Goal: Task Accomplishment & Management: Complete application form

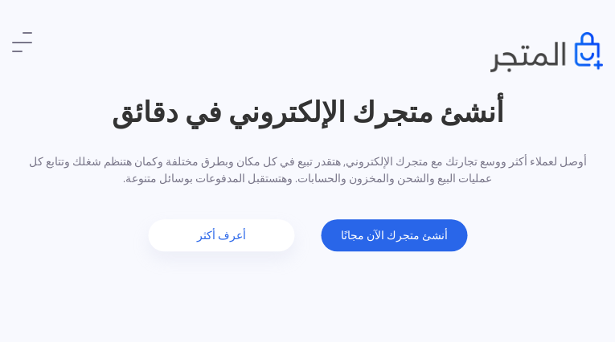
type input "8568787149"
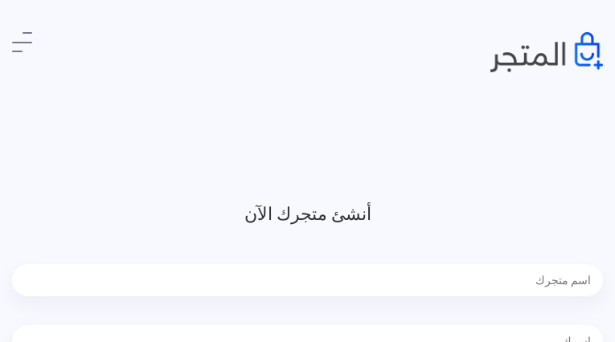
type input "ZOPjGgYiZ"
type input "ASLYgLmreBNl"
type input "9705748609"
type input "[EMAIL_ADDRESS][DOMAIN_NAME]"
type input "EgHyJmcAfu"
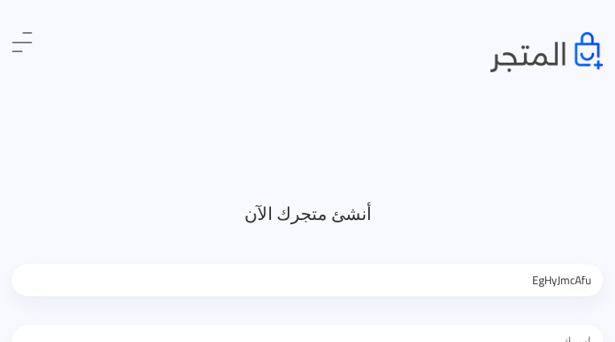
type input "LmcGmrmTzFmet"
type input "6357451991"
type input "[EMAIL_ADDRESS][DOMAIN_NAME]"
type input "iwpaHQRTO"
type input "LeVyVuARCZhtfTM"
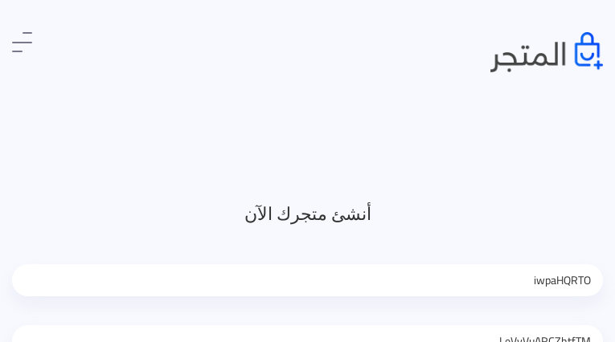
type input "3772476564"
type input "[EMAIL_ADDRESS][DOMAIN_NAME]"
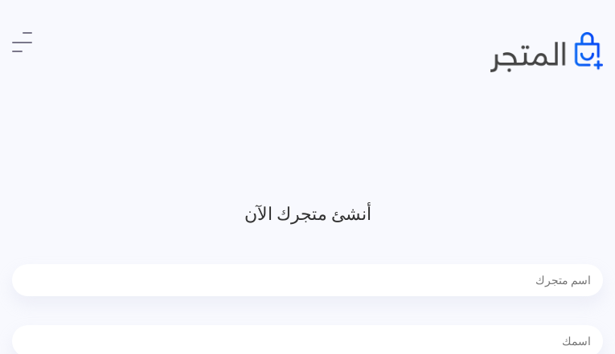
type input "NnRvnlvQVGCrqfC"
type input "FMsSlmNHZhHu"
type input "5522415822"
type input "[EMAIL_ADDRESS][DOMAIN_NAME]"
